Goal: Task Accomplishment & Management: Complete application form

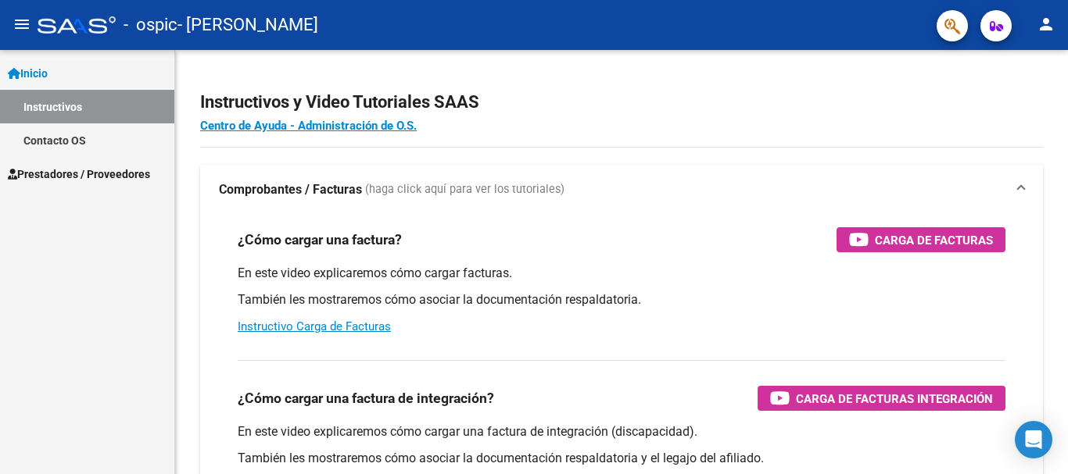
click at [44, 102] on link "Instructivos" at bounding box center [87, 107] width 174 height 34
click at [56, 171] on span "Prestadores / Proveedores" at bounding box center [79, 174] width 142 height 17
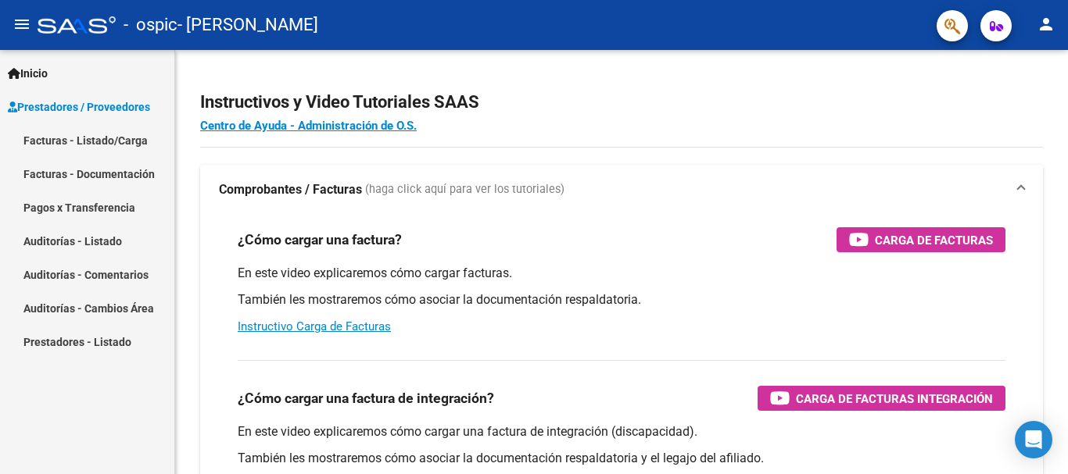
click at [70, 136] on link "Facturas - Listado/Carga" at bounding box center [87, 141] width 174 height 34
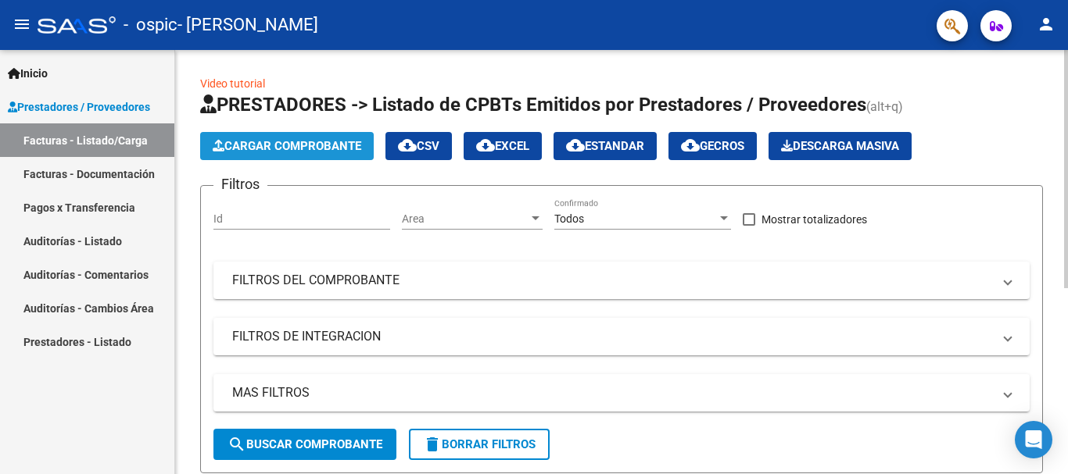
click at [242, 143] on span "Cargar Comprobante" at bounding box center [287, 146] width 149 height 14
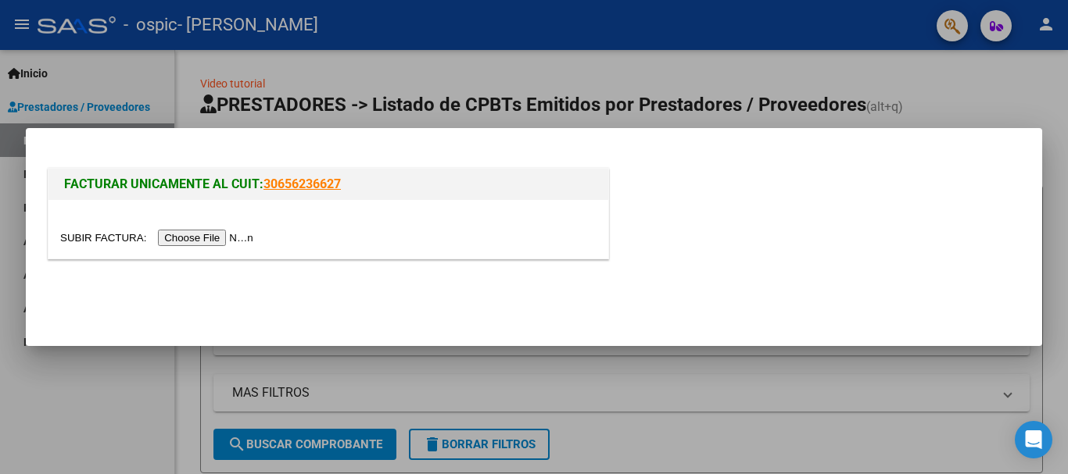
click at [203, 238] on input "file" at bounding box center [159, 238] width 198 height 16
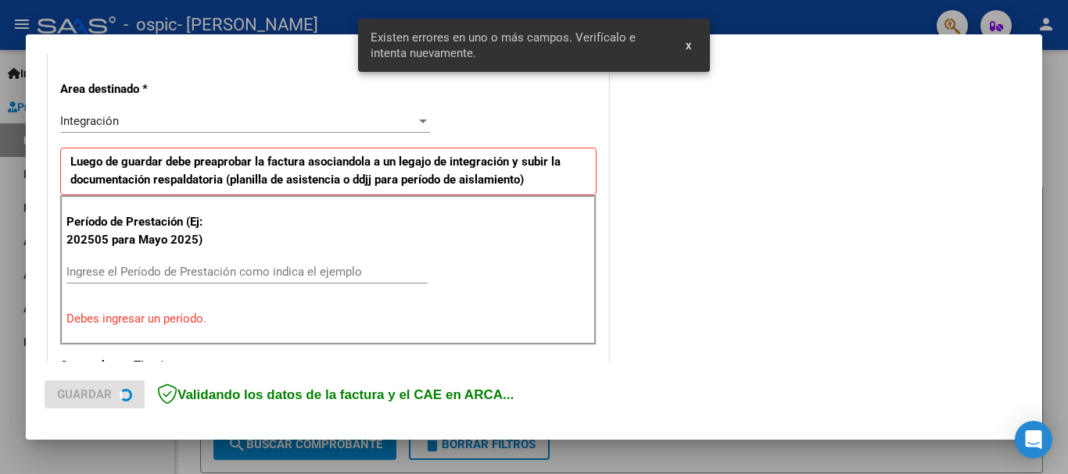
scroll to position [361, 0]
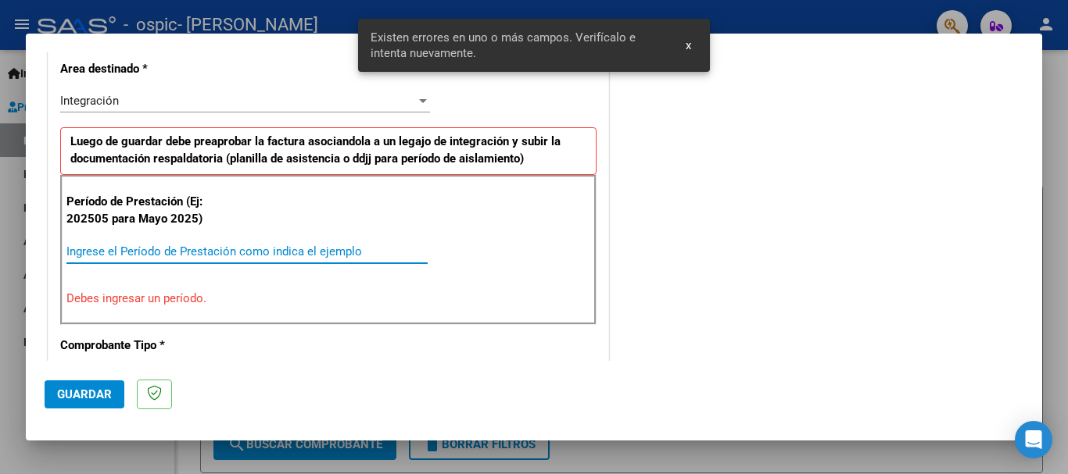
click at [181, 248] on input "Ingrese el Período de Prestación como indica el ejemplo" at bounding box center [246, 252] width 361 height 14
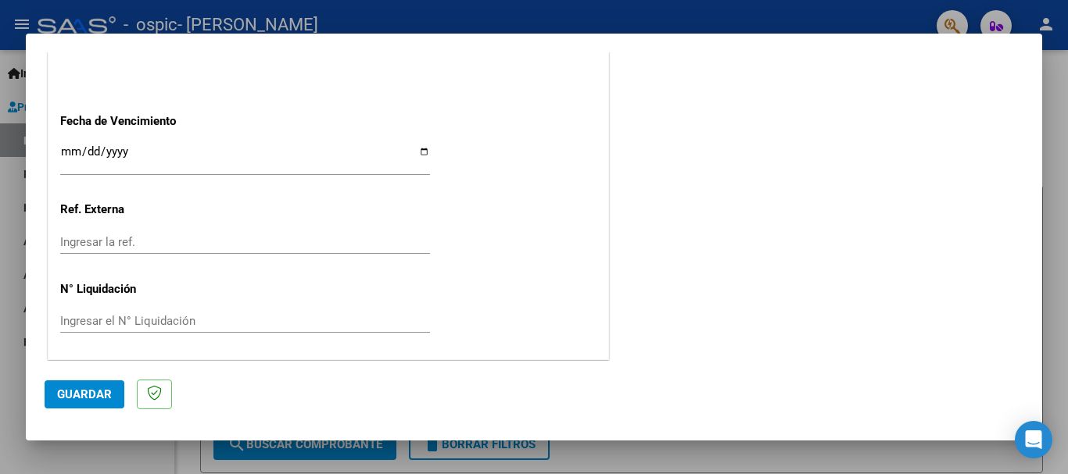
scroll to position [1067, 0]
type input "202508"
click at [91, 396] on span "Guardar" at bounding box center [84, 395] width 55 height 14
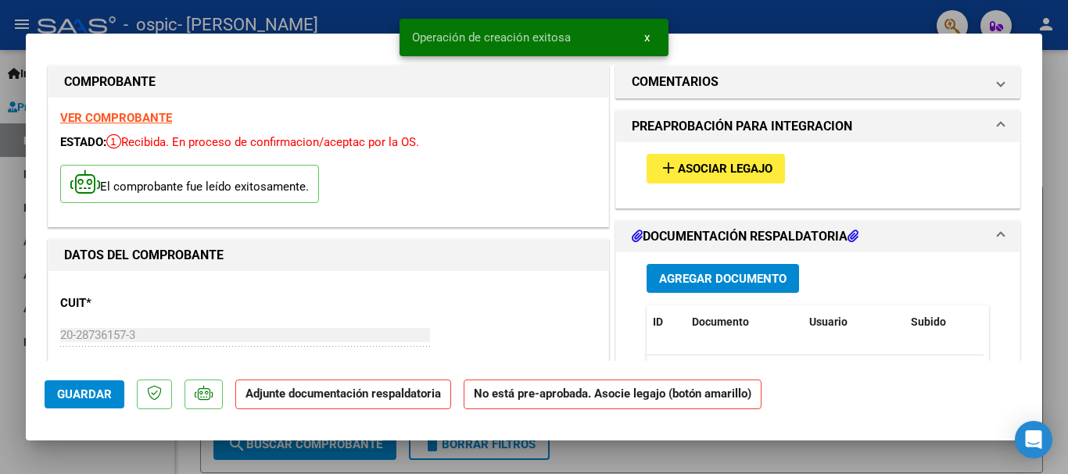
scroll to position [0, 0]
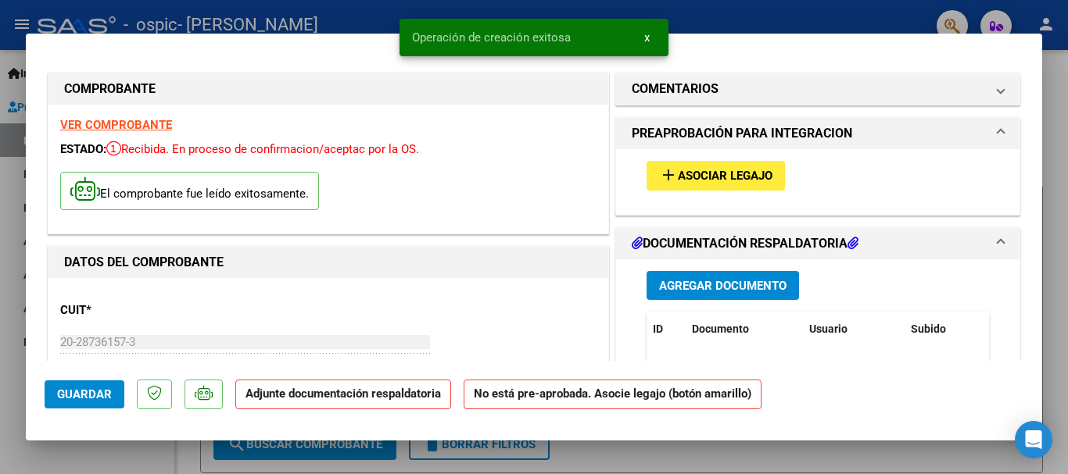
click at [696, 176] on span "Asociar Legajo" at bounding box center [725, 177] width 95 height 14
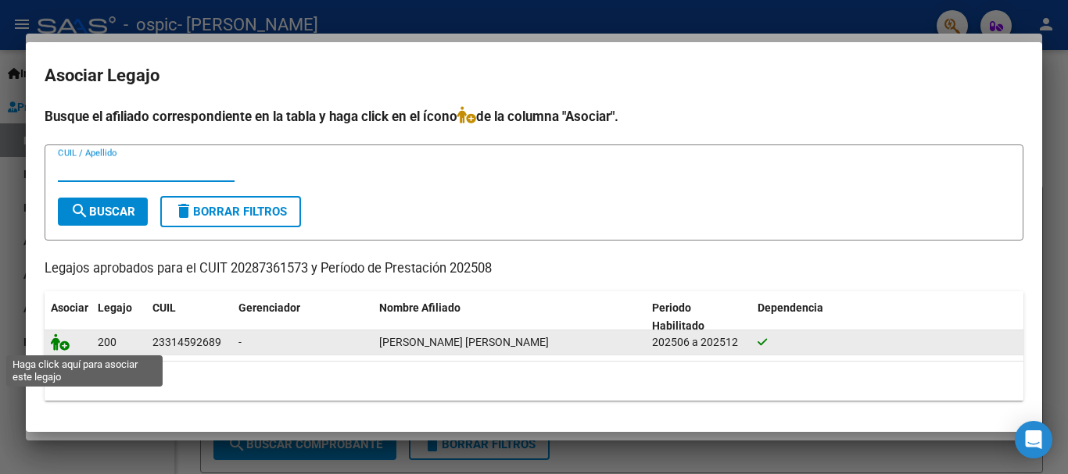
click at [56, 345] on icon at bounding box center [60, 342] width 19 height 17
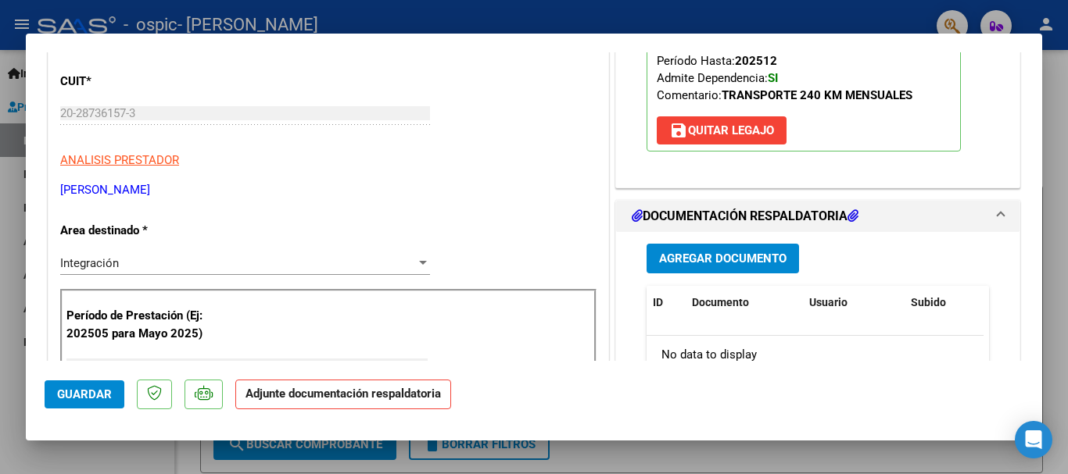
scroll to position [235, 0]
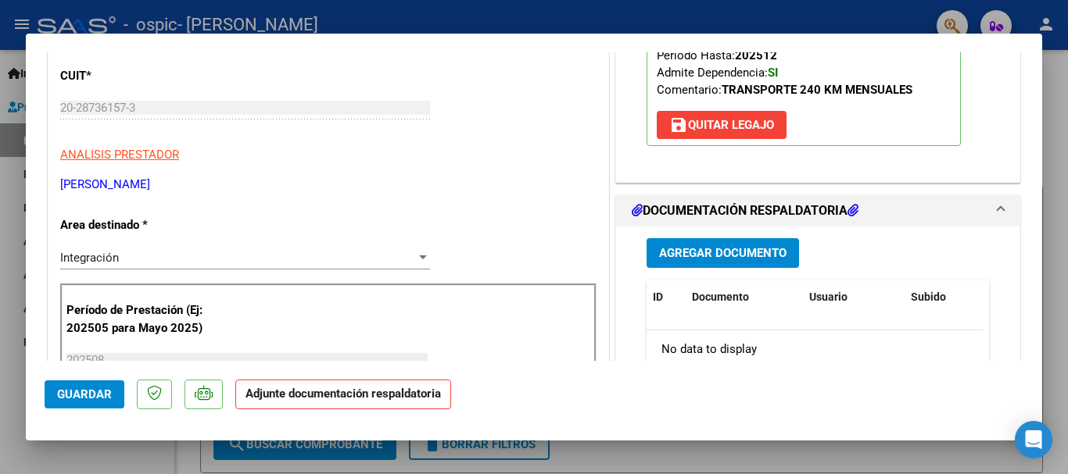
click at [727, 252] on span "Agregar Documento" at bounding box center [722, 254] width 127 height 14
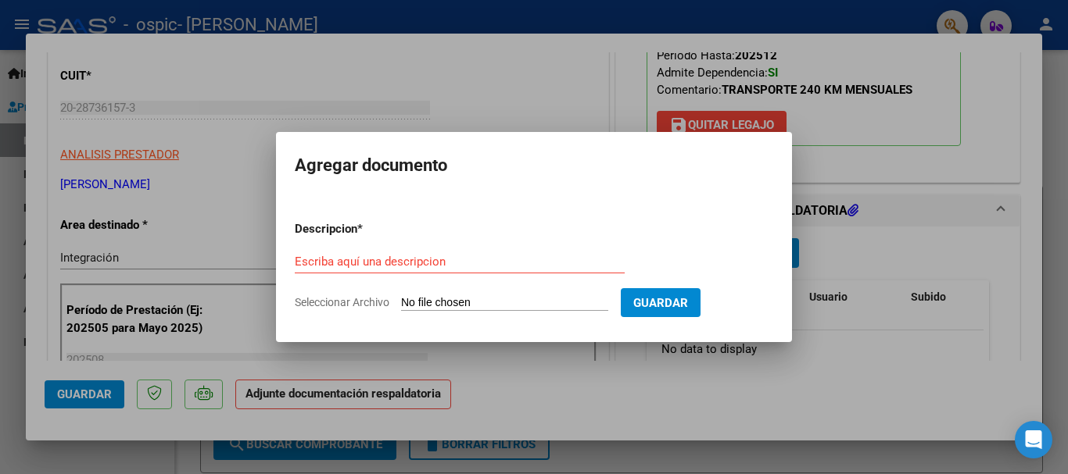
click at [444, 304] on input "Seleccionar Archivo" at bounding box center [504, 303] width 207 height 15
type input "C:\fakepath\2025-09-16_001.jpg"
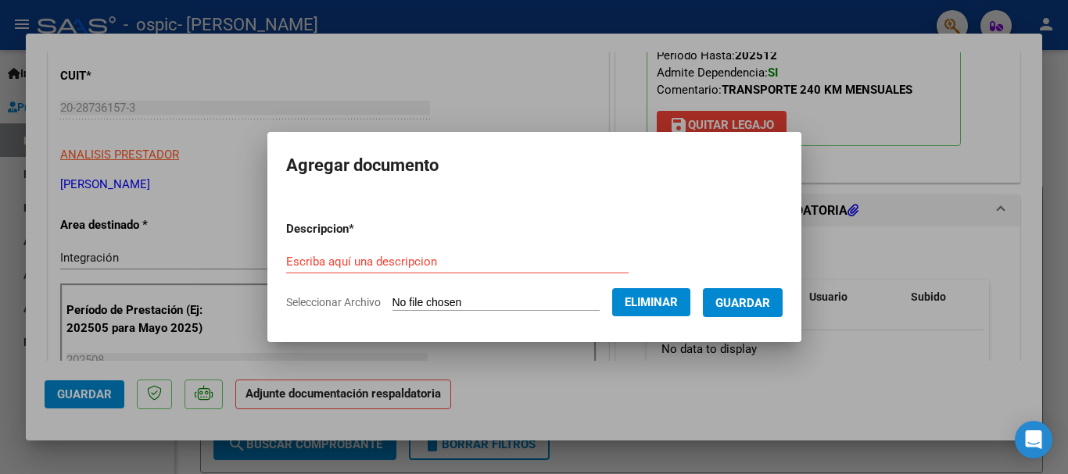
click at [434, 262] on input "Escriba aquí una descripcion" at bounding box center [457, 262] width 342 height 14
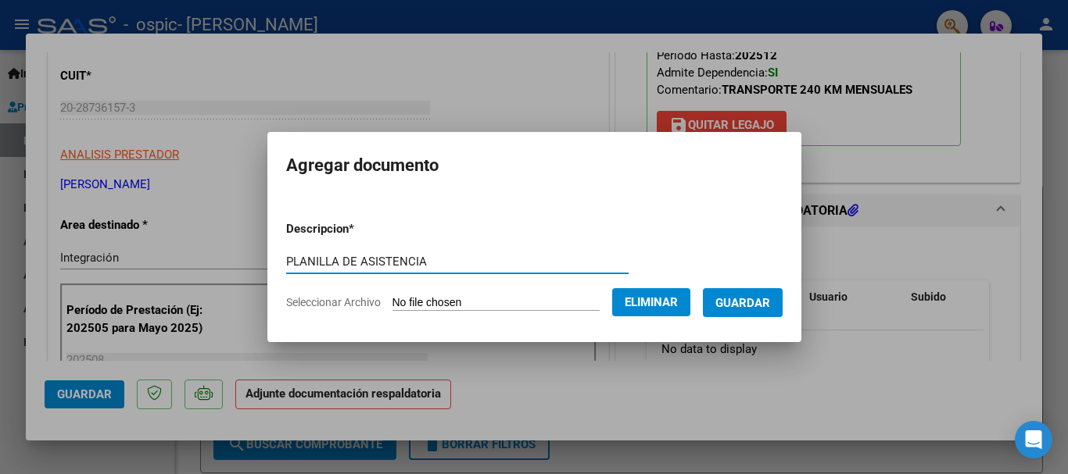
type input "PLANILLA DE ASISTENCIA"
click at [745, 307] on span "Guardar" at bounding box center [742, 303] width 55 height 14
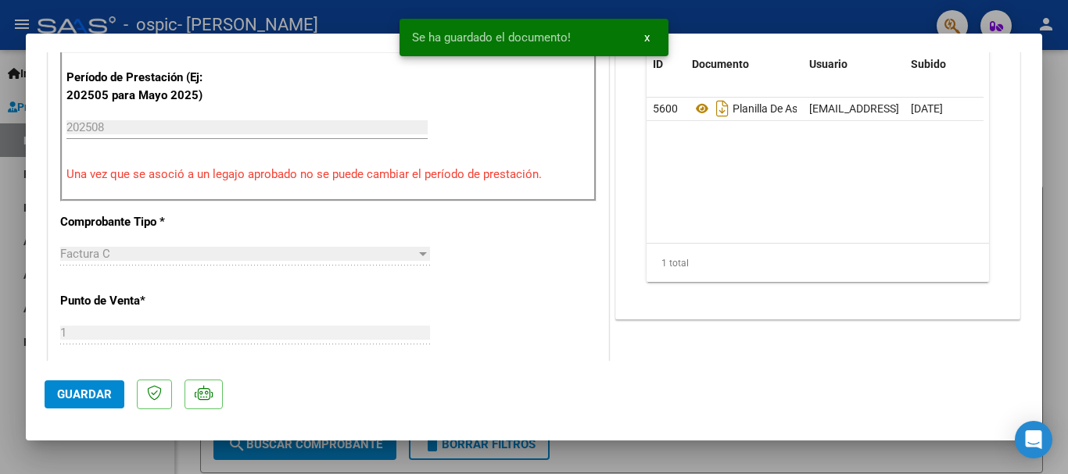
scroll to position [469, 0]
click at [93, 398] on span "Guardar" at bounding box center [84, 395] width 55 height 14
click at [1058, 125] on div at bounding box center [534, 237] width 1068 height 474
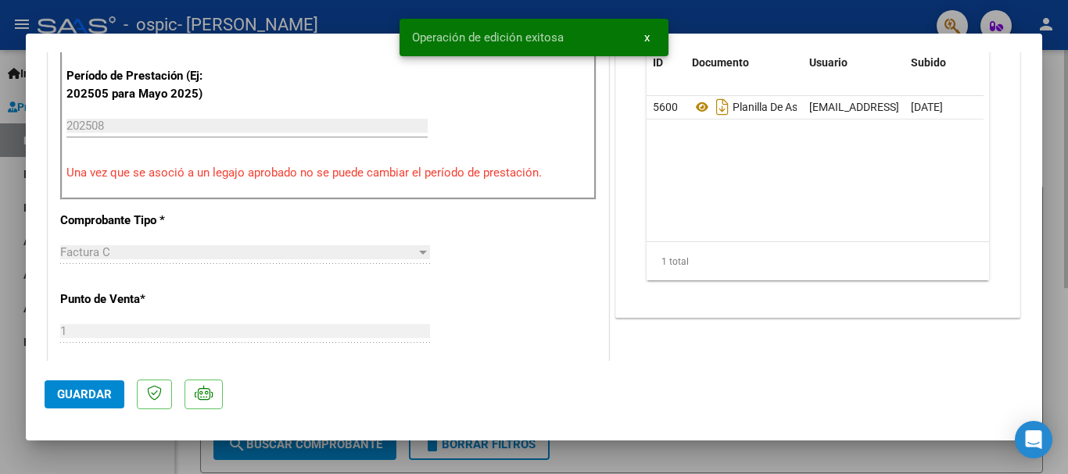
type input "$ 0,00"
